Goal: Task Accomplishment & Management: Use online tool/utility

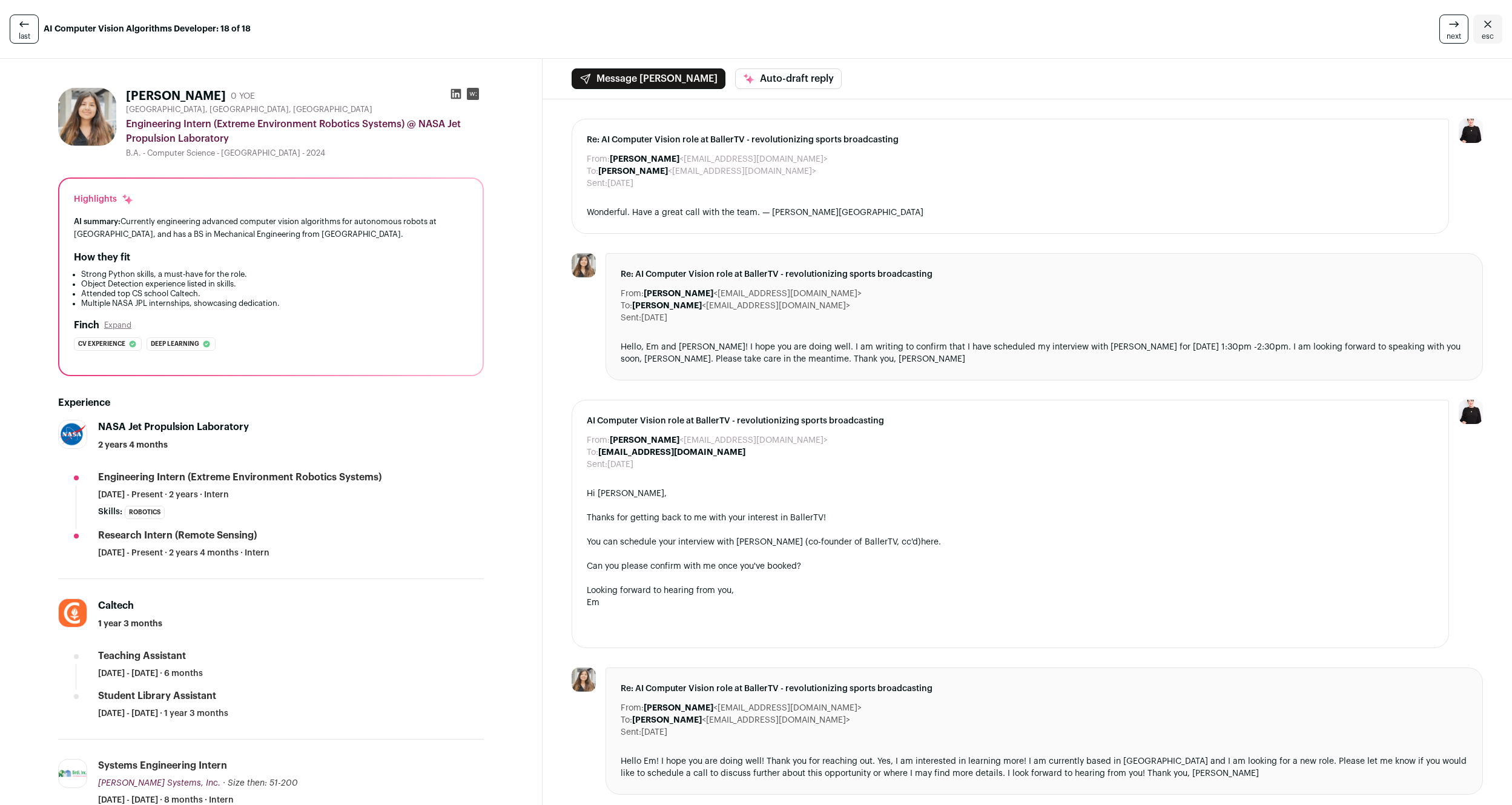
click at [1455, 31] on span "next" at bounding box center [1453, 36] width 15 height 10
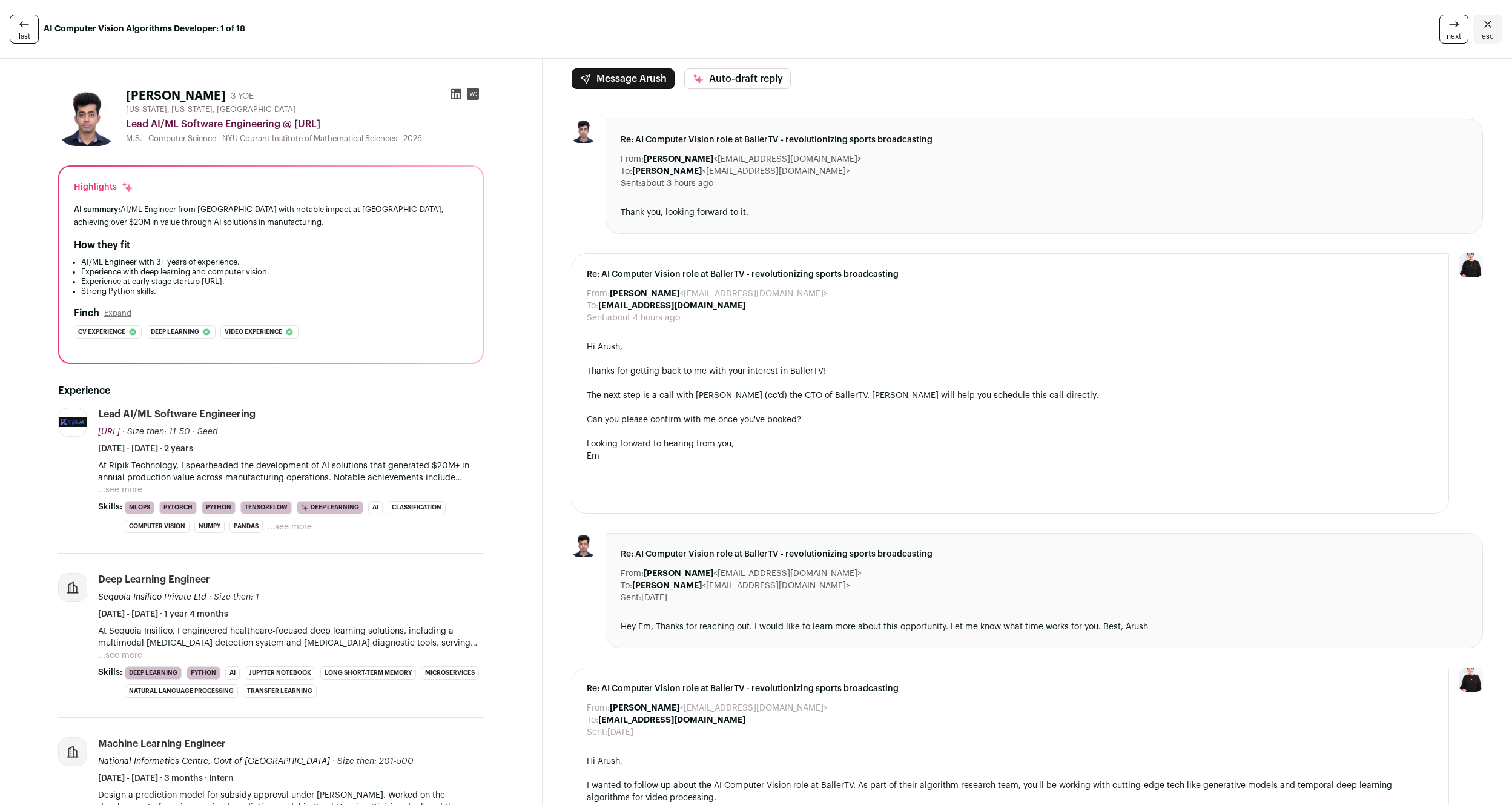
click at [1455, 31] on span "next" at bounding box center [1453, 36] width 15 height 10
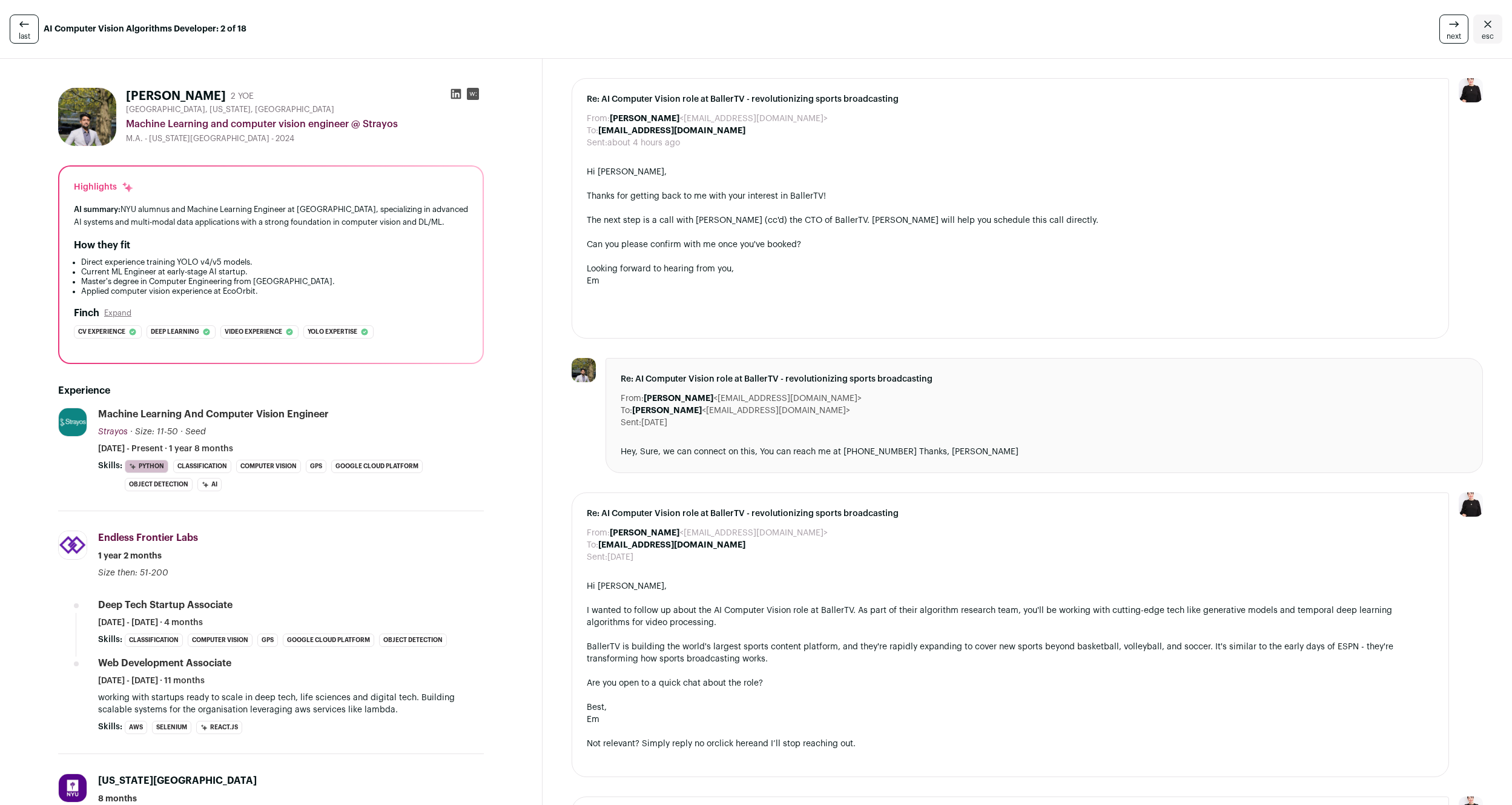
click at [1455, 31] on span "next" at bounding box center [1453, 36] width 15 height 10
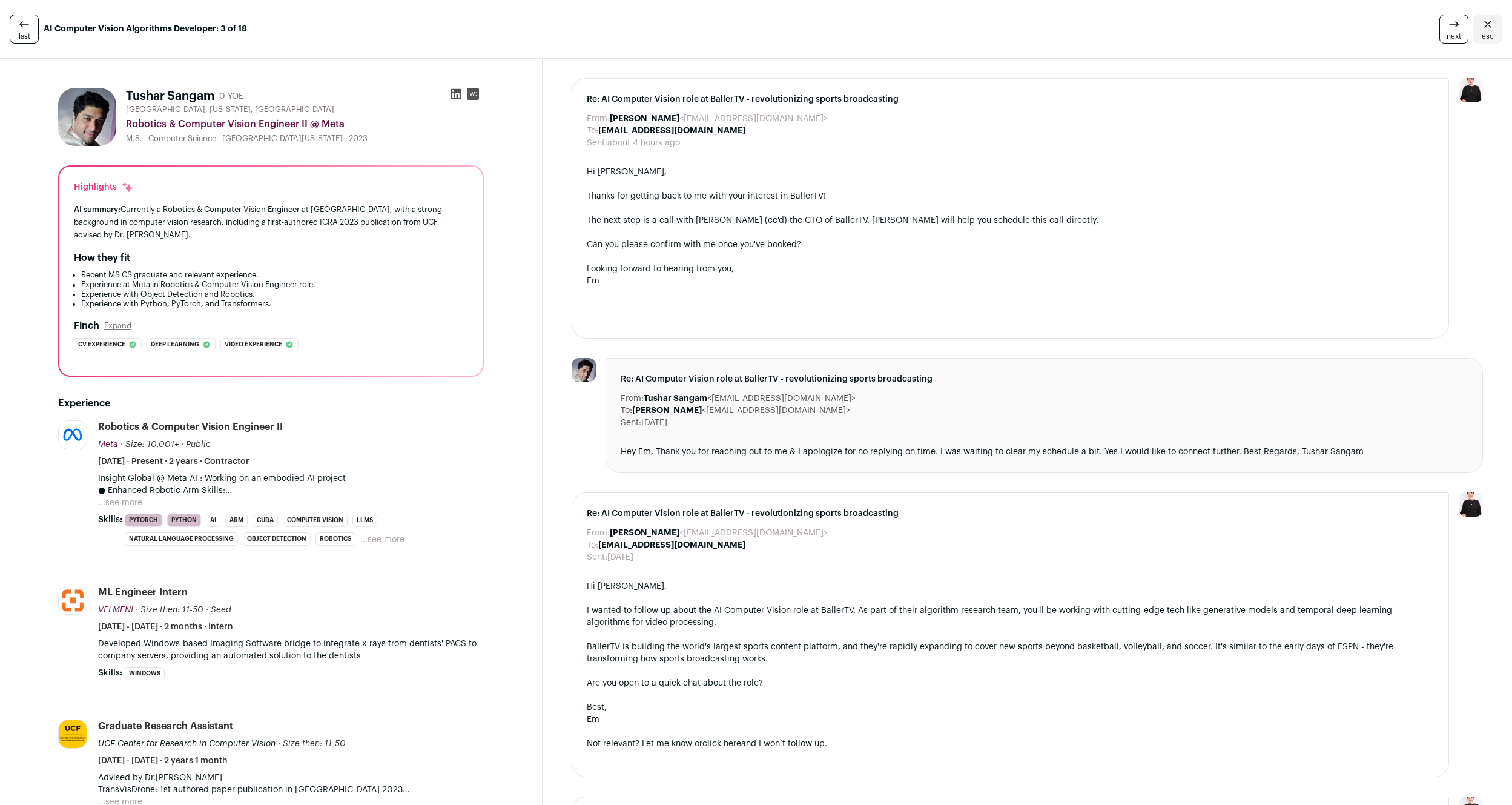
click at [1455, 31] on span "next" at bounding box center [1453, 36] width 15 height 10
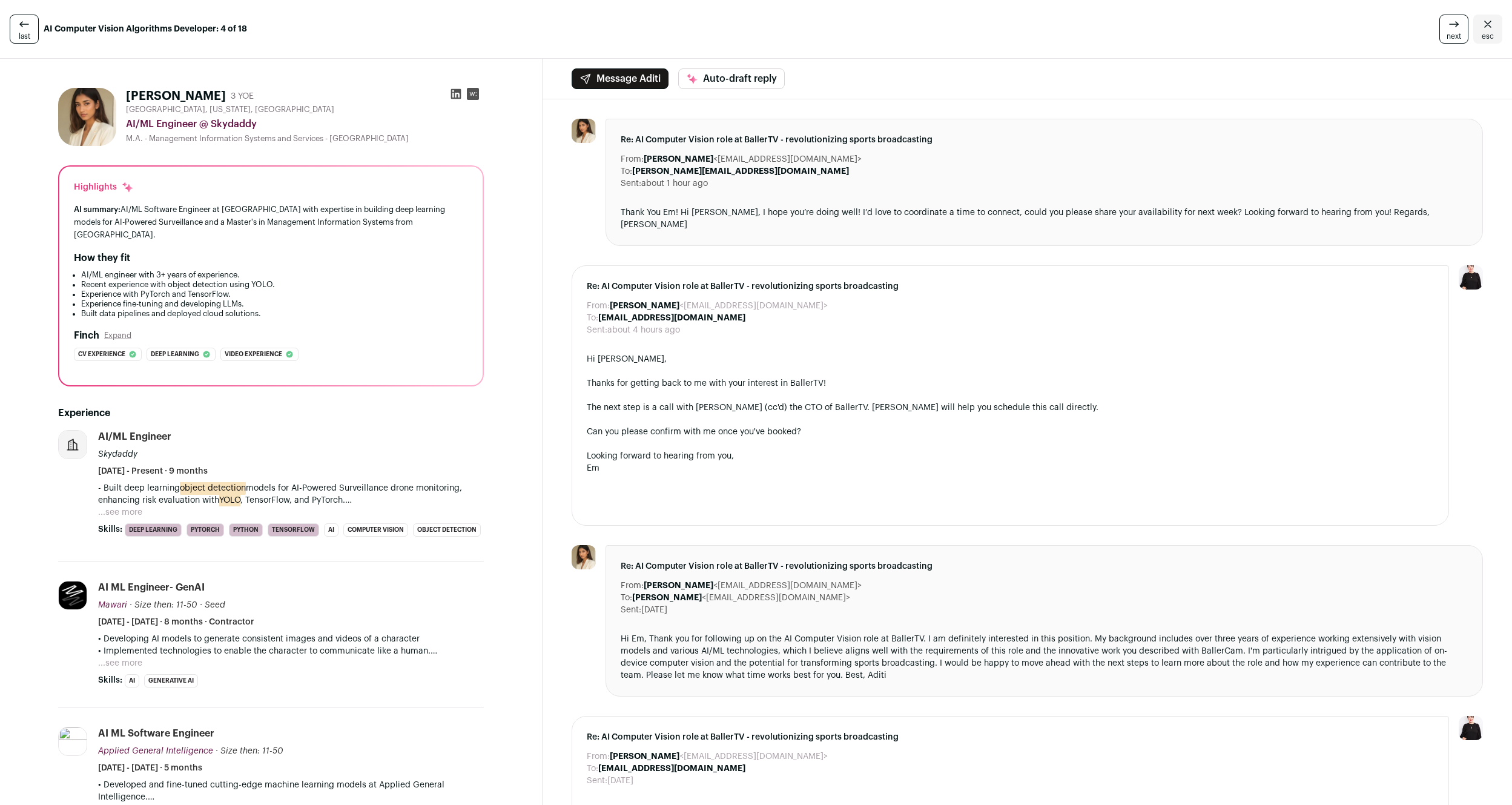
click at [1455, 31] on span "next" at bounding box center [1453, 36] width 15 height 10
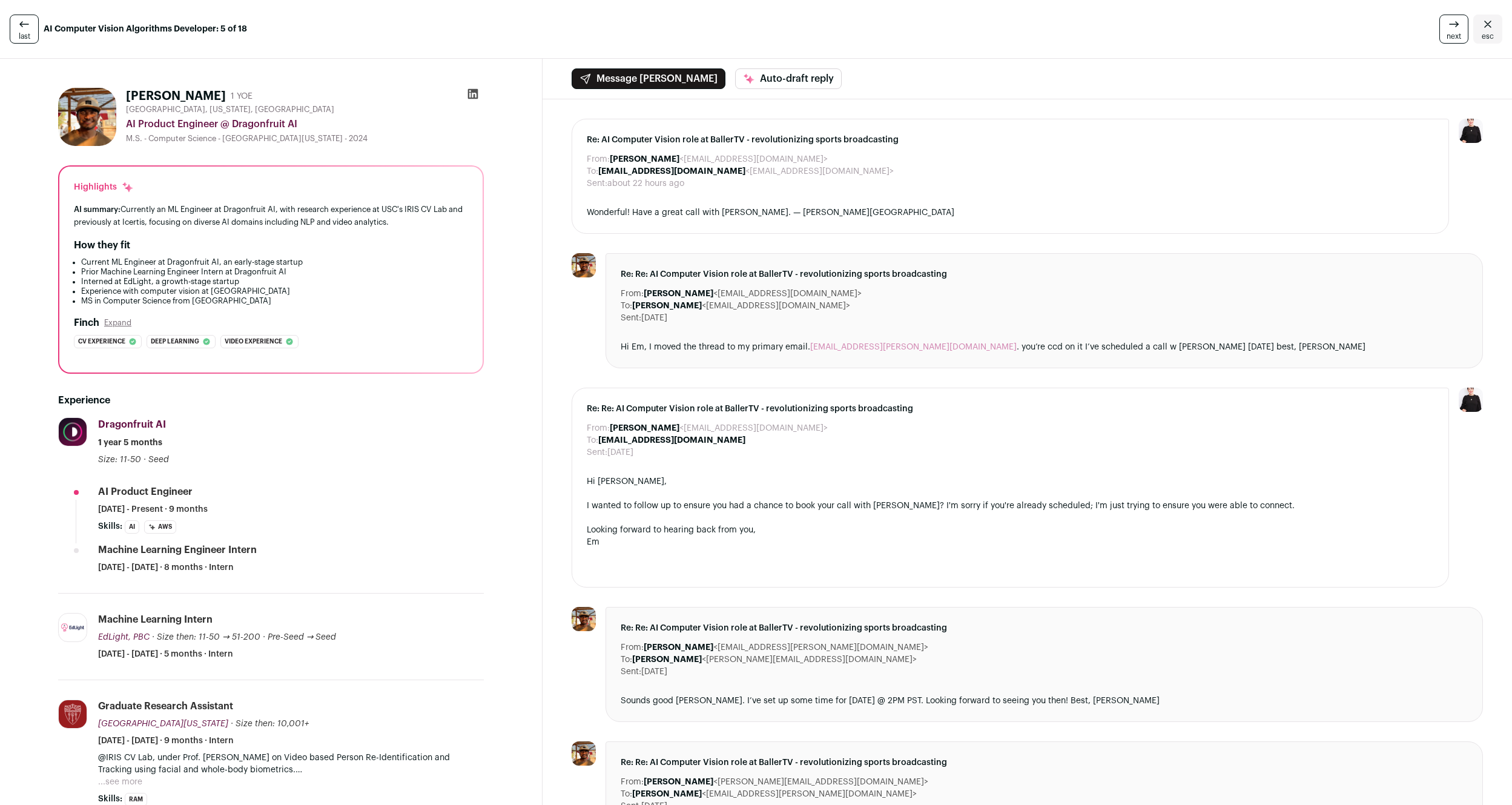
click at [1455, 31] on span "next" at bounding box center [1453, 36] width 15 height 10
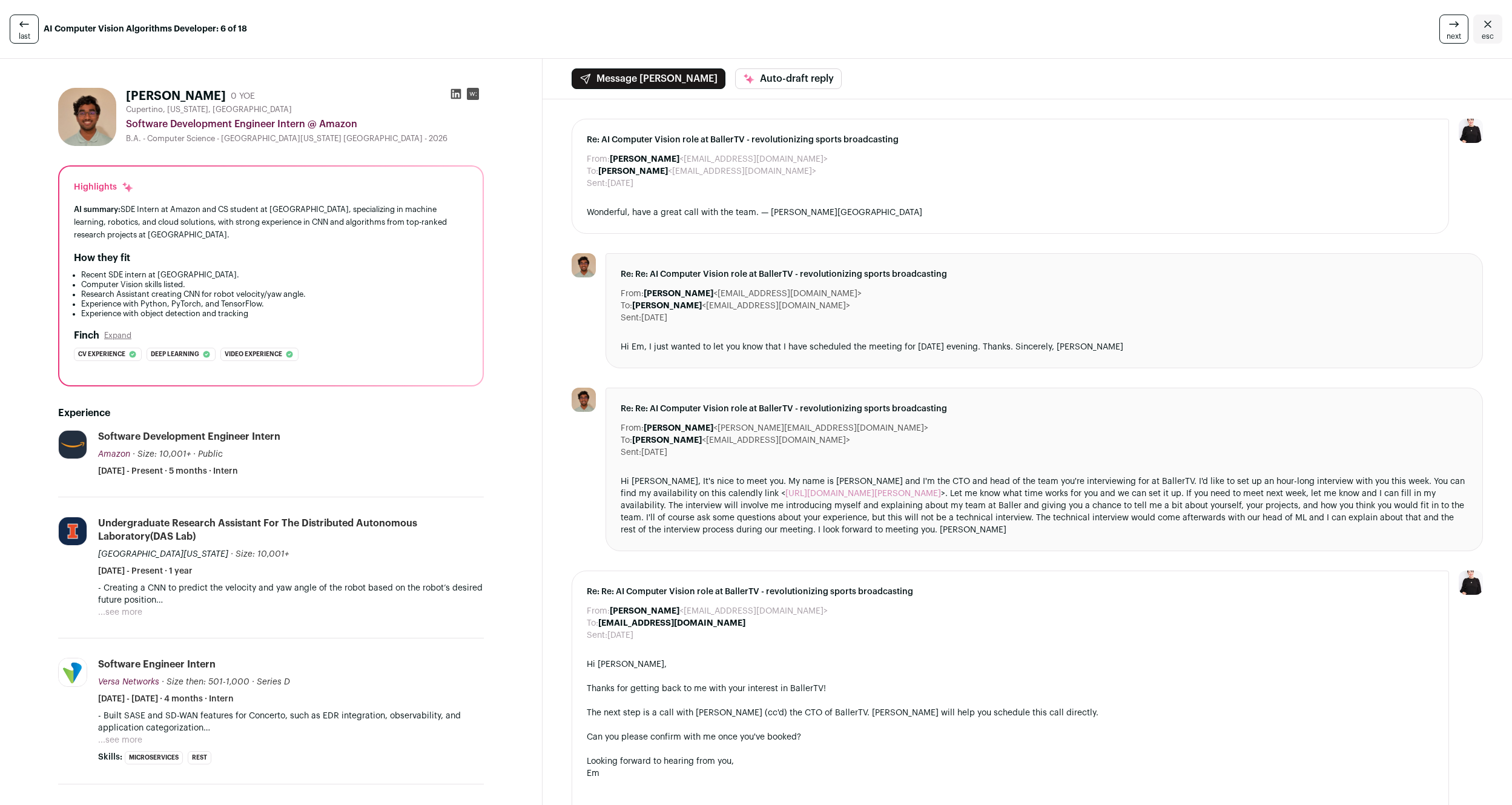
click at [1455, 31] on span "next" at bounding box center [1453, 36] width 15 height 10
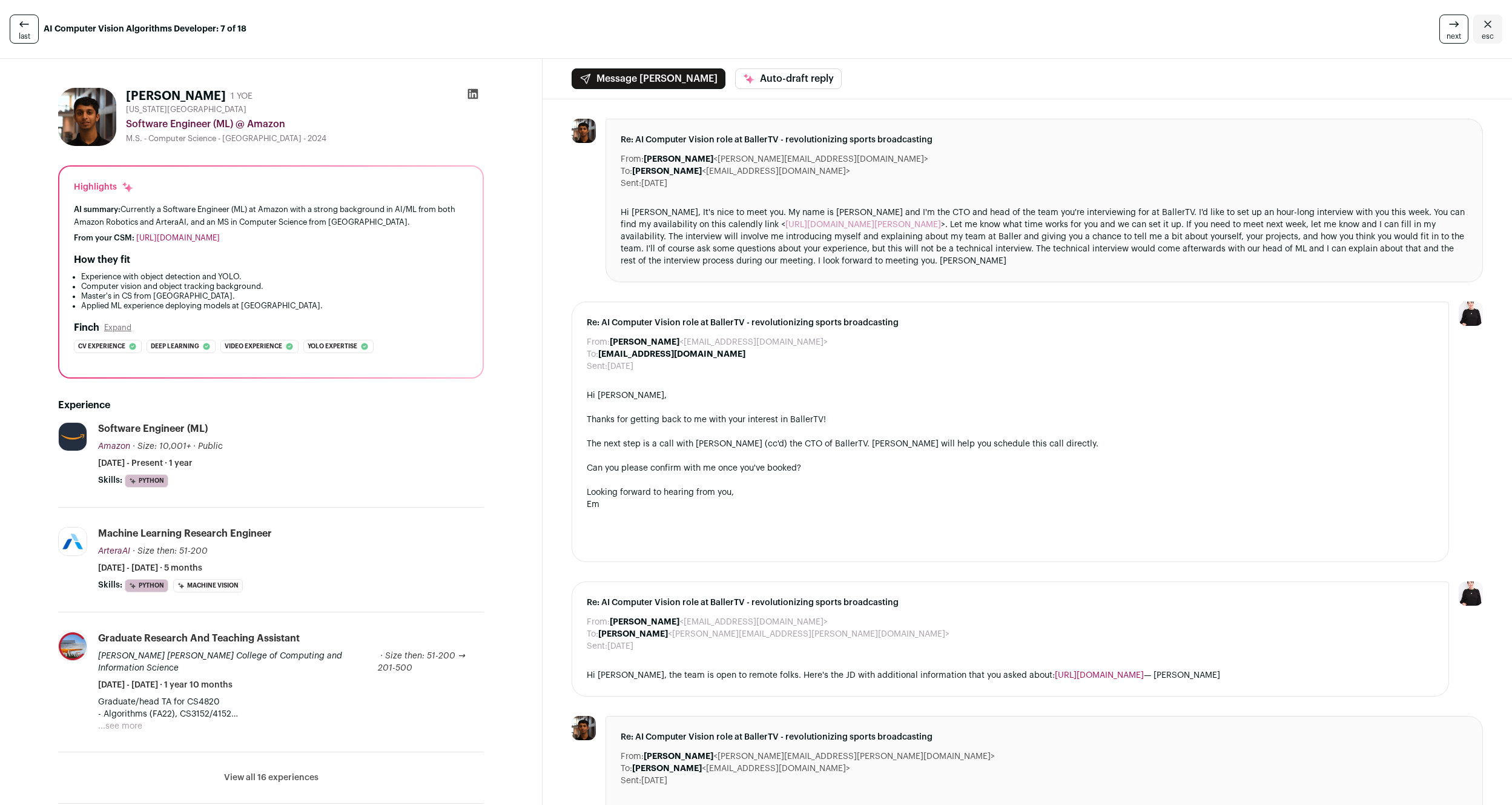
click at [1455, 31] on span "next" at bounding box center [1453, 36] width 15 height 10
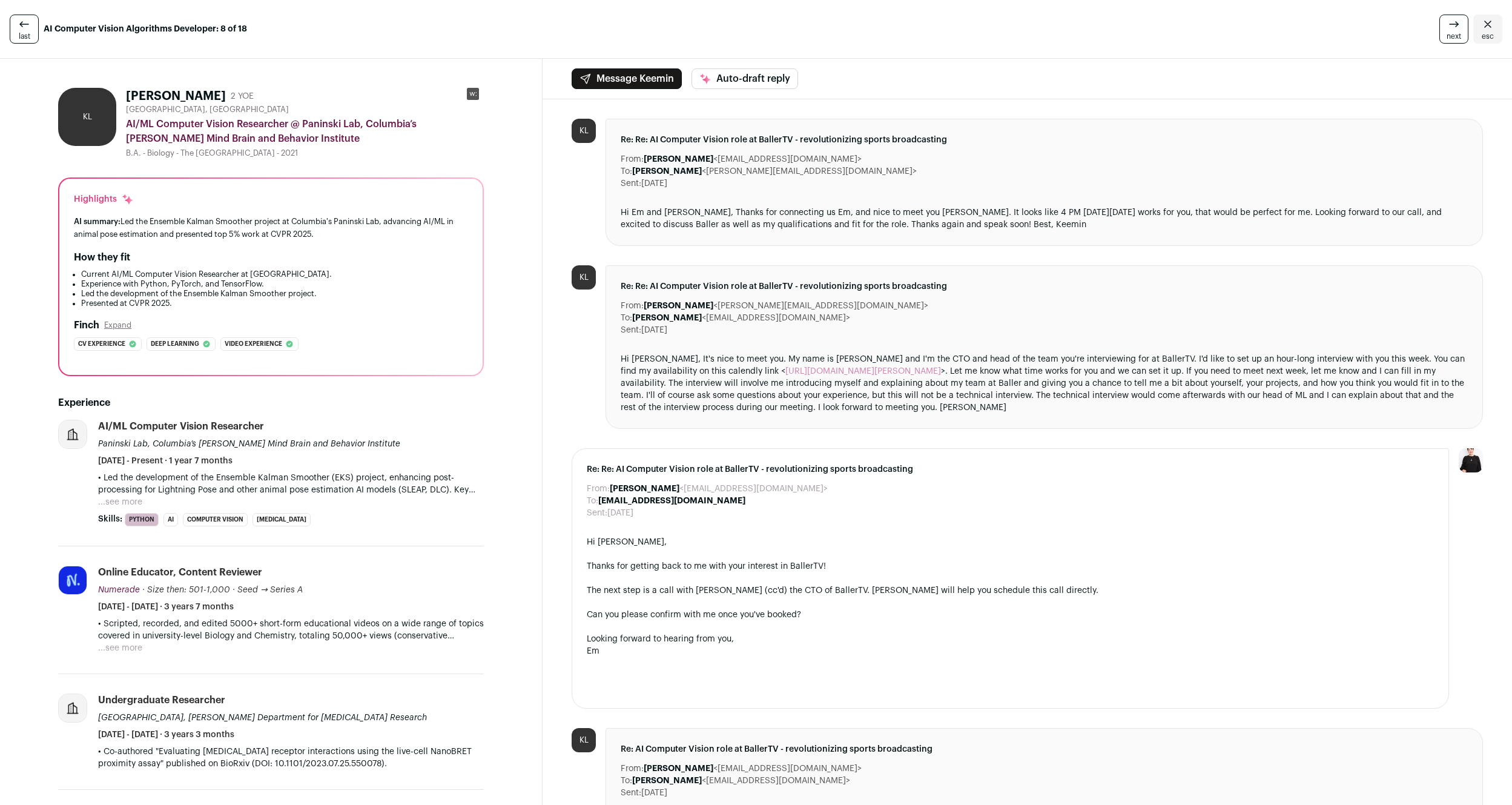
click at [27, 26] on icon at bounding box center [24, 24] width 15 height 15
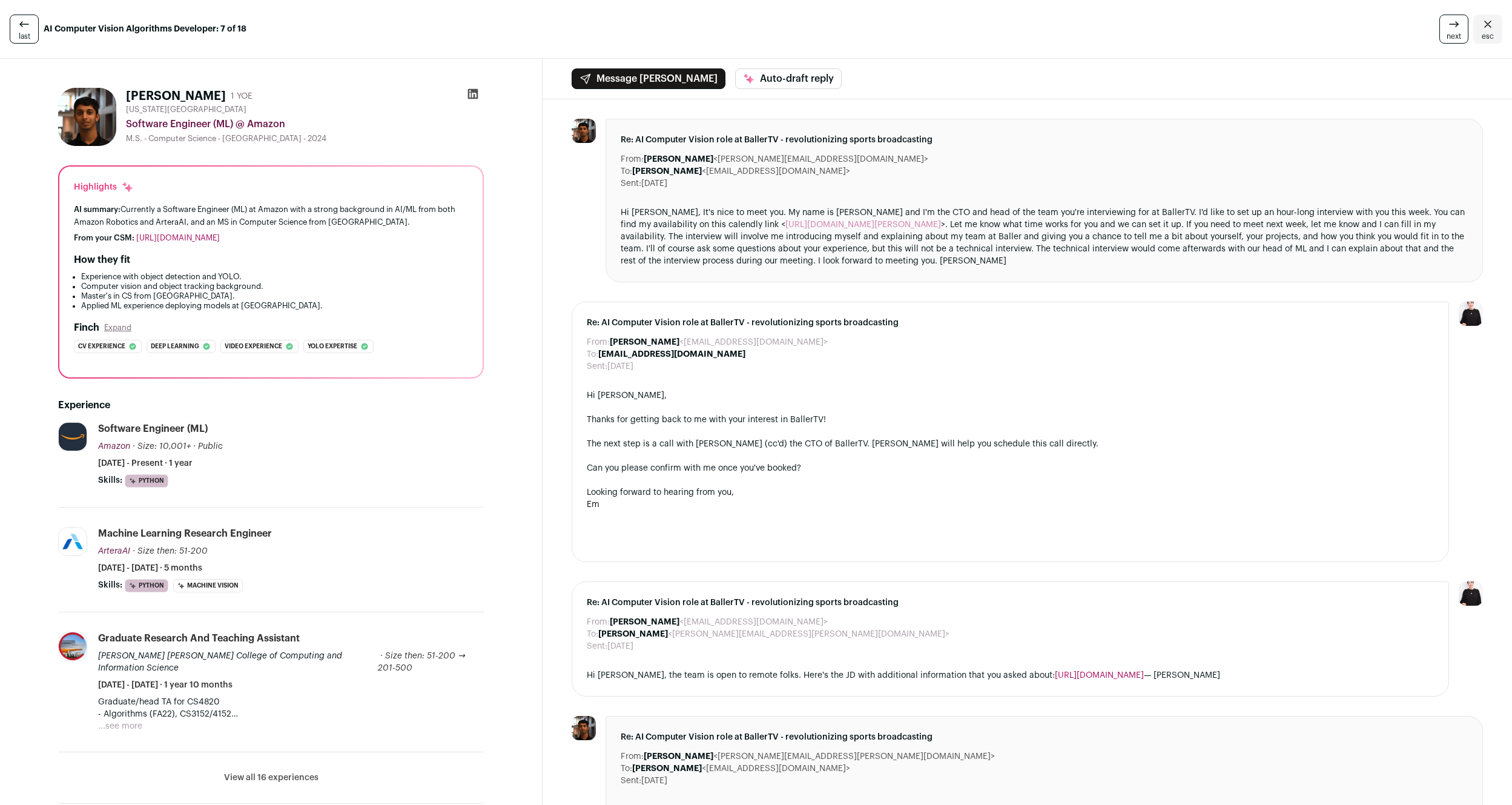
click at [27, 26] on icon at bounding box center [24, 24] width 15 height 15
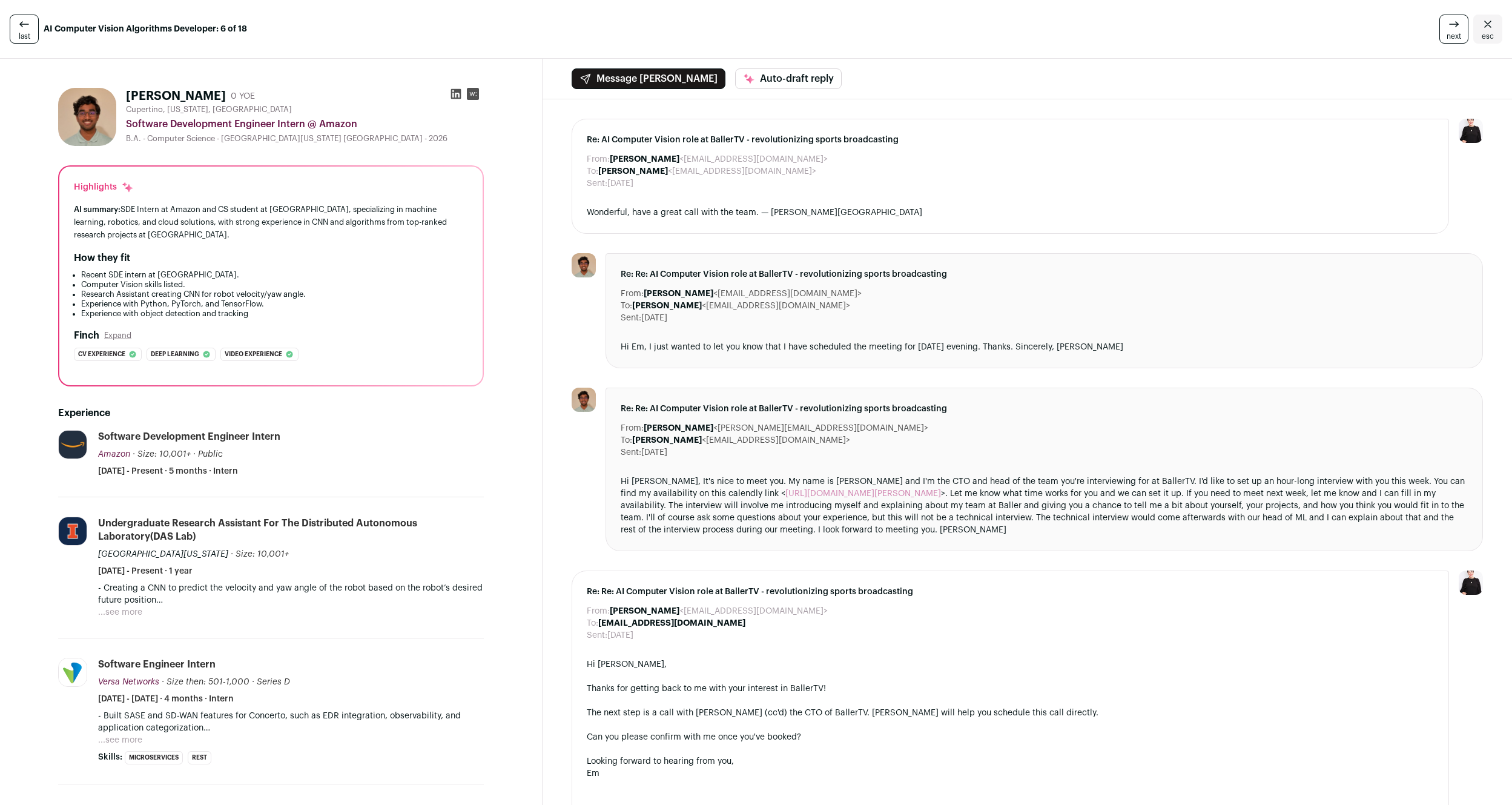
click at [27, 26] on icon at bounding box center [24, 24] width 15 height 15
